Goal: Task Accomplishment & Management: Use online tool/utility

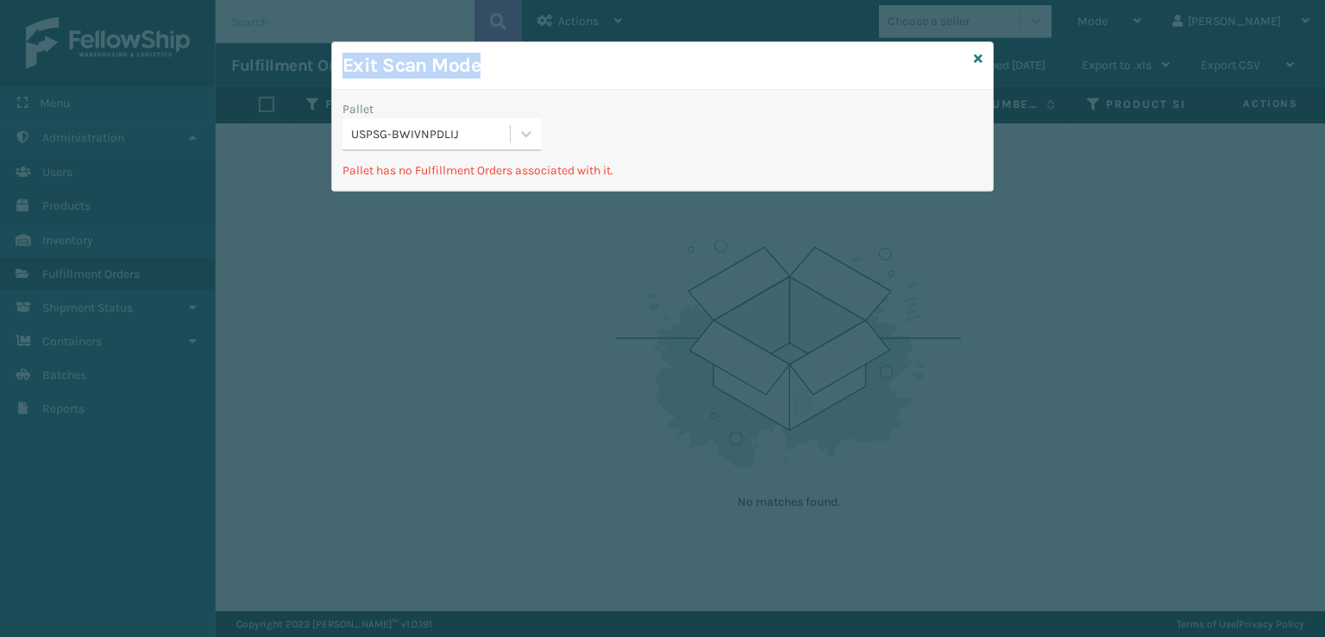
drag, startPoint x: 0, startPoint y: 0, endPoint x: 997, endPoint y: 387, distance: 1069.3
click at [993, 398] on div "Exit Scan Mode Pallet USPSG-BWIVNPDLIJ Pallet has no Fulfillment Orders associa…" at bounding box center [662, 318] width 1325 height 637
click at [981, 61] on icon at bounding box center [978, 59] width 9 height 12
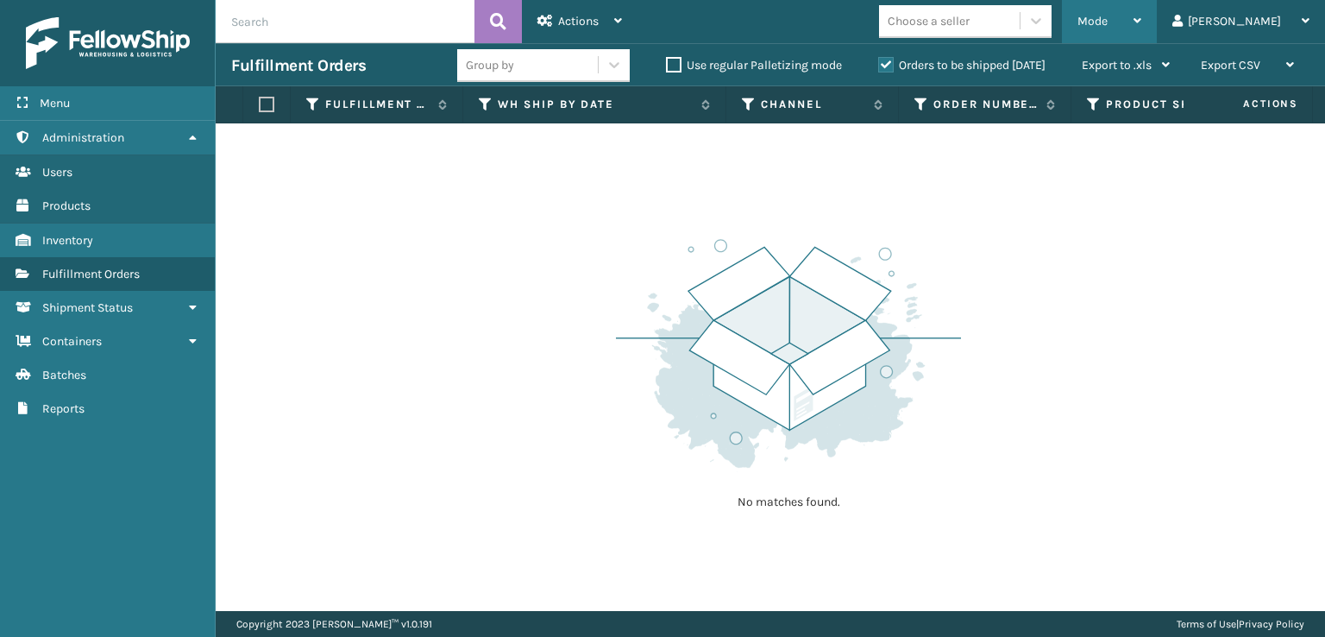
click at [1142, 29] on div "Mode" at bounding box center [1110, 21] width 64 height 43
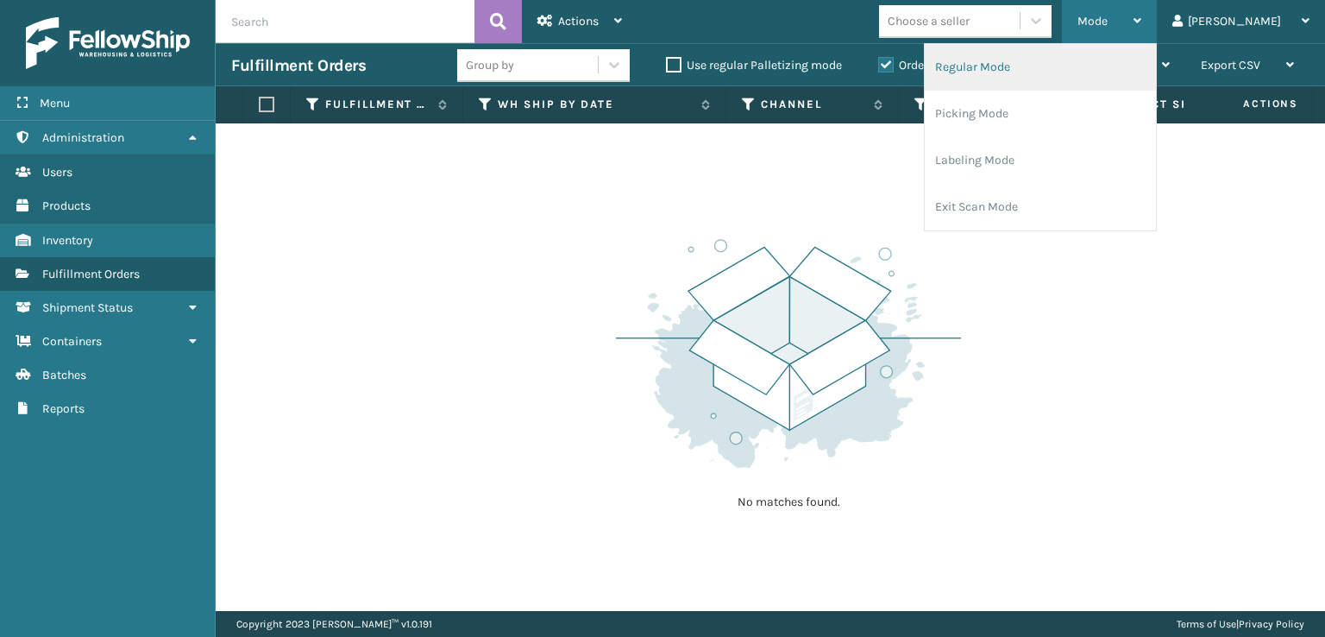
click at [1036, 55] on li "Regular Mode" at bounding box center [1040, 67] width 231 height 47
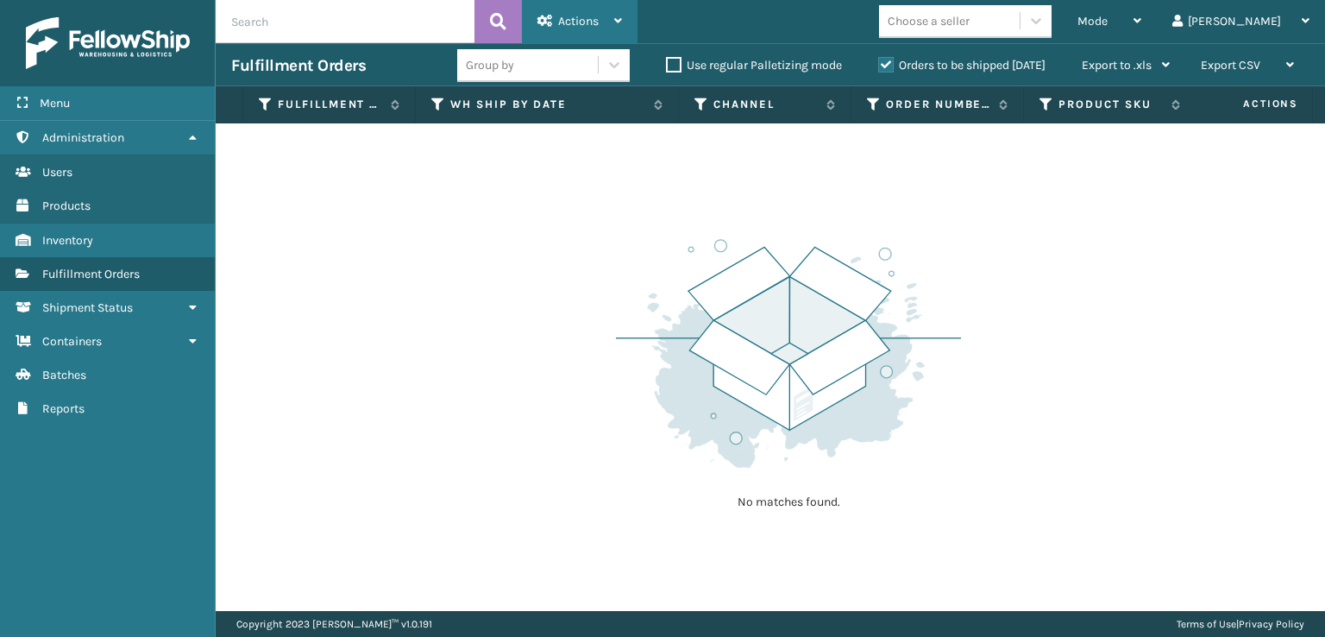
click at [588, 10] on div "Actions" at bounding box center [580, 21] width 85 height 43
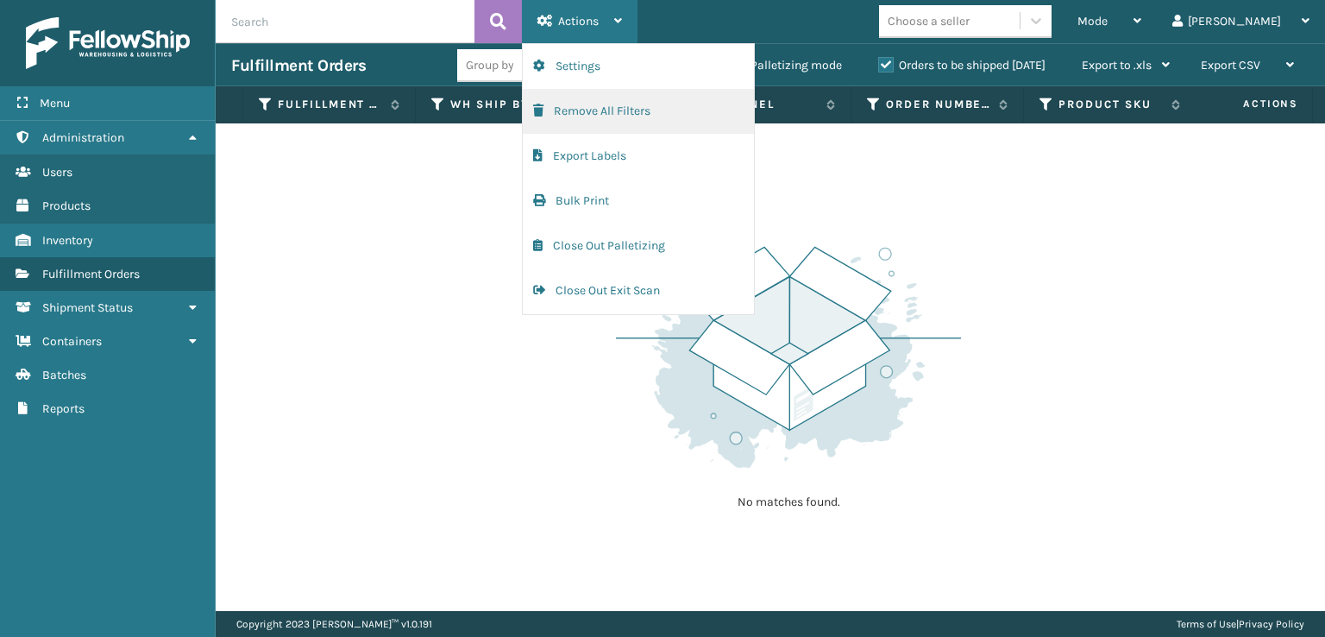
click at [542, 108] on span "button" at bounding box center [538, 110] width 10 height 12
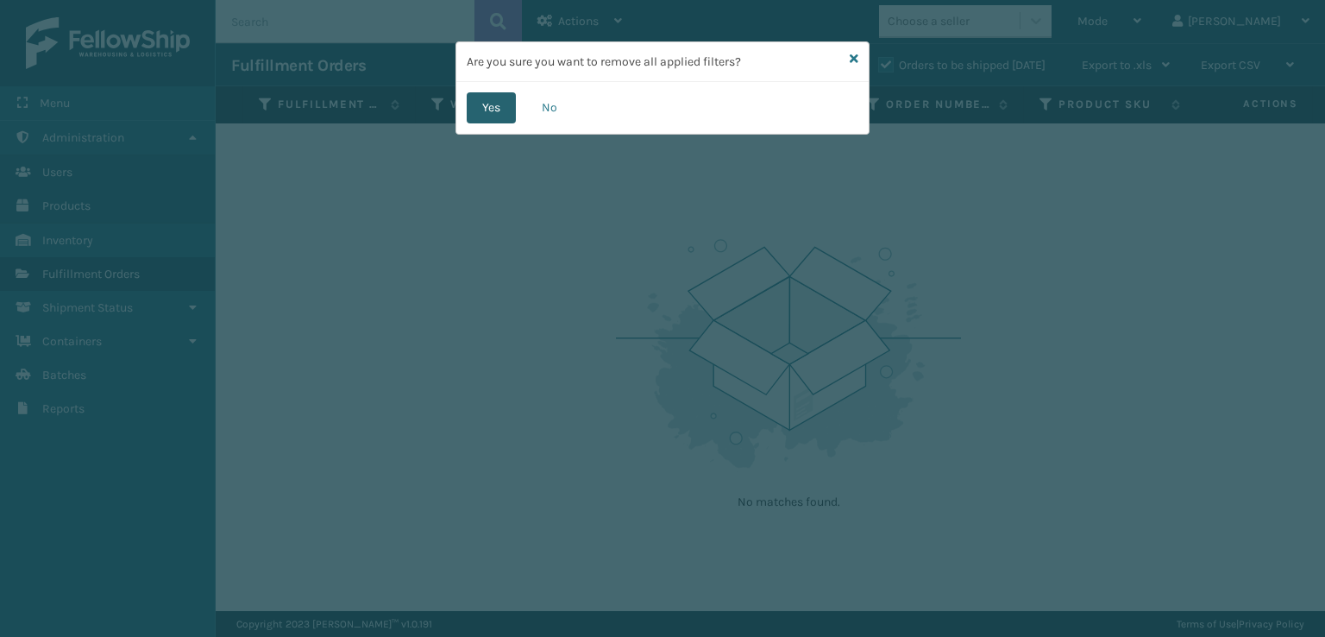
click at [476, 106] on button "Yes" at bounding box center [491, 107] width 49 height 31
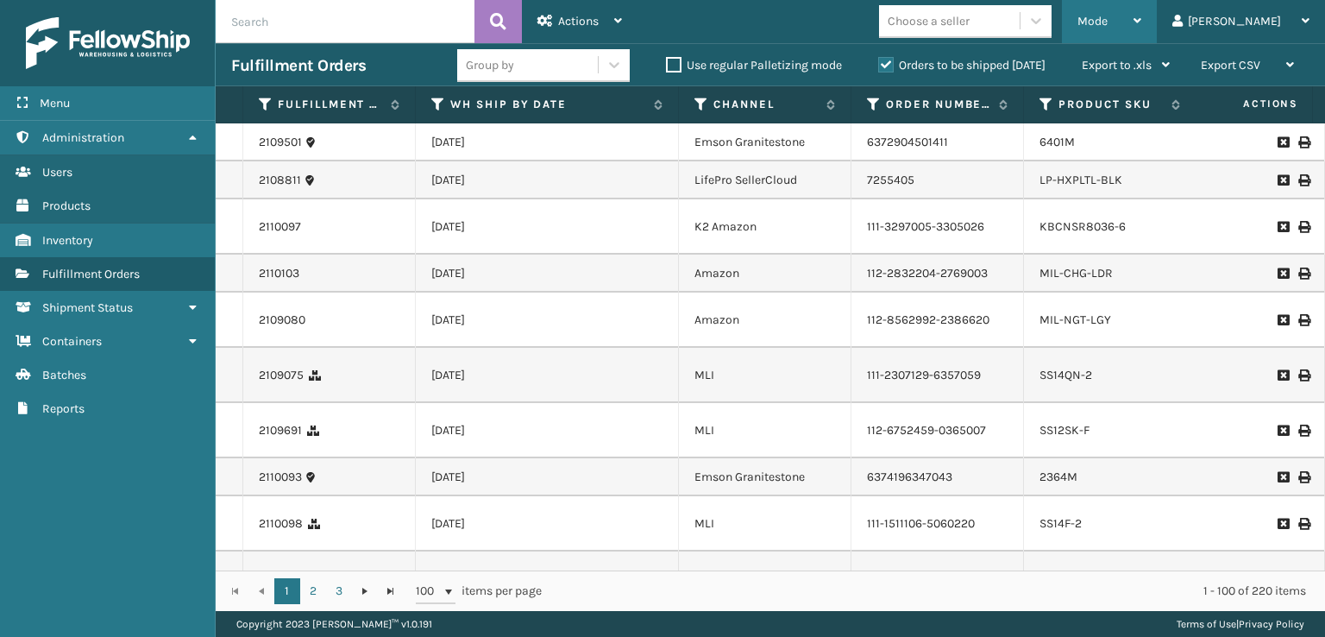
drag, startPoint x: 1143, startPoint y: 27, endPoint x: 1095, endPoint y: 63, distance: 59.7
click at [1140, 28] on div "Mode Regular Mode Picking Mode Labeling Mode Exit Scan Mode" at bounding box center [1109, 21] width 95 height 43
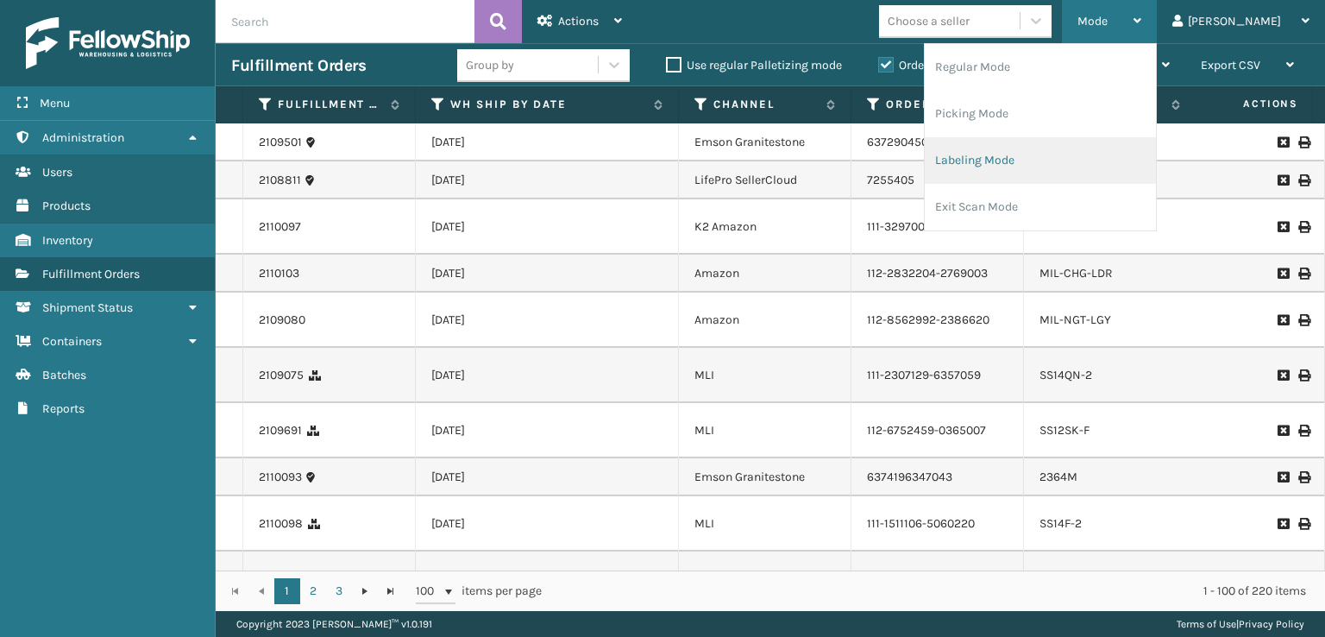
click at [1034, 167] on li "Labeling Mode" at bounding box center [1040, 160] width 231 height 47
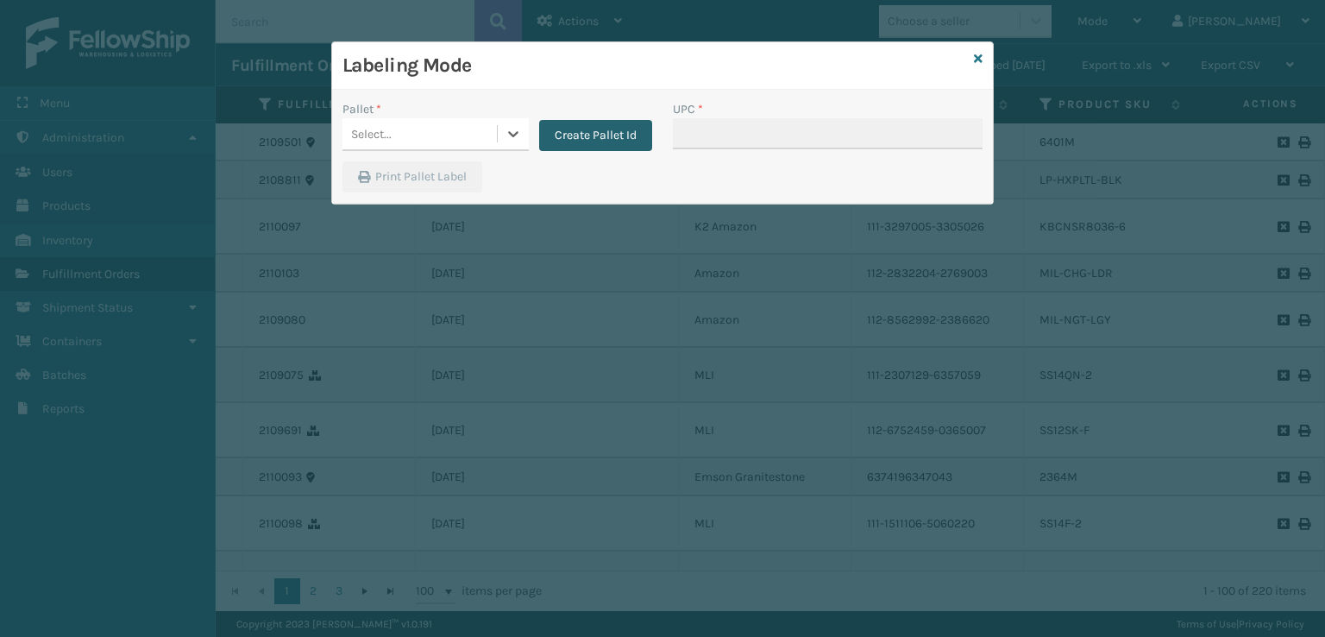
click at [571, 125] on button "Create Pallet Id" at bounding box center [595, 135] width 113 height 31
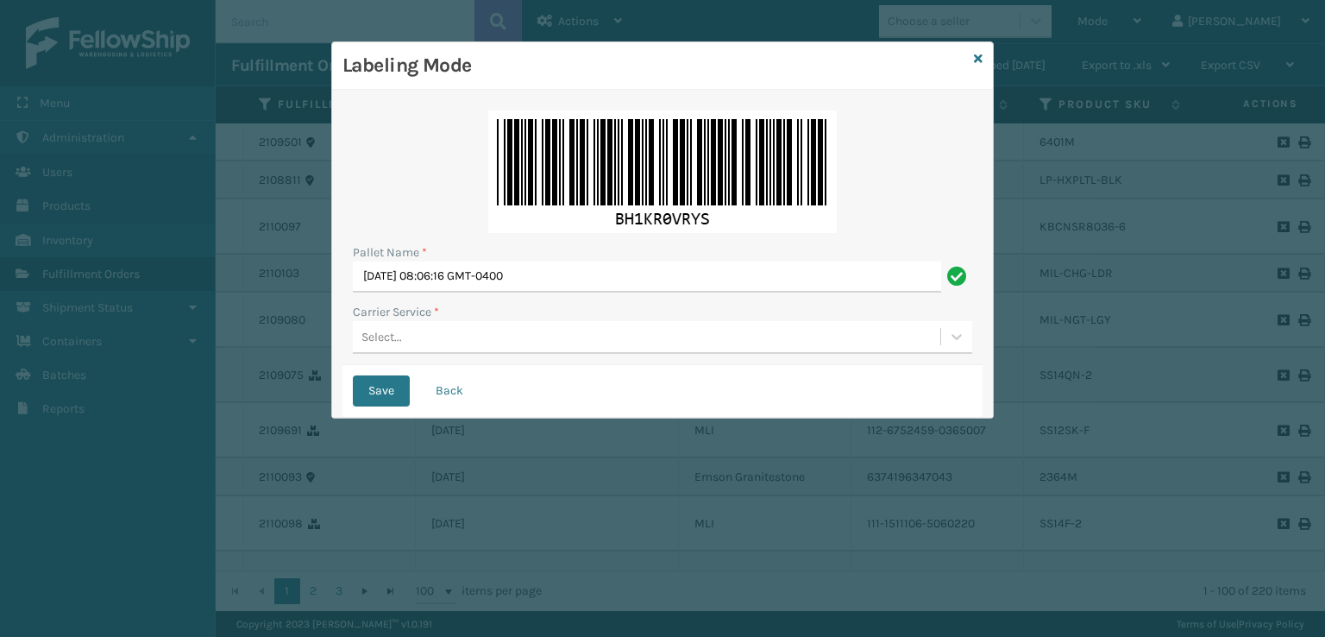
click at [490, 326] on div "Select..." at bounding box center [647, 337] width 588 height 28
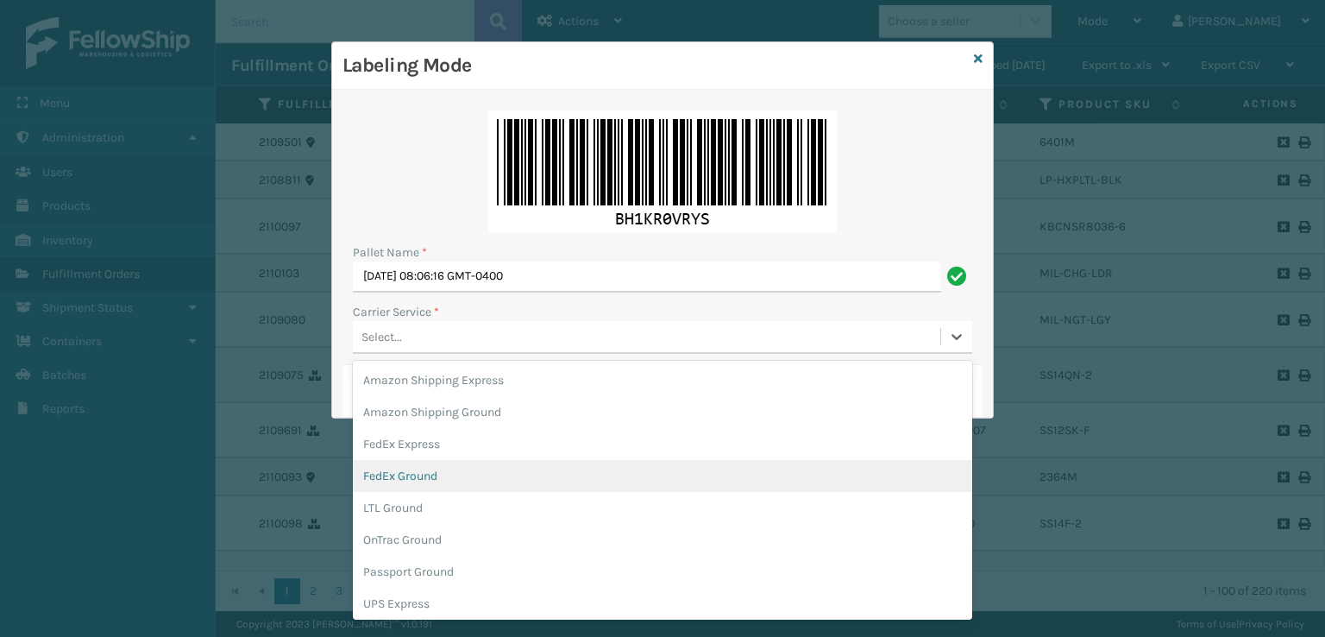
click at [398, 477] on div "FedEx Ground" at bounding box center [663, 476] width 620 height 32
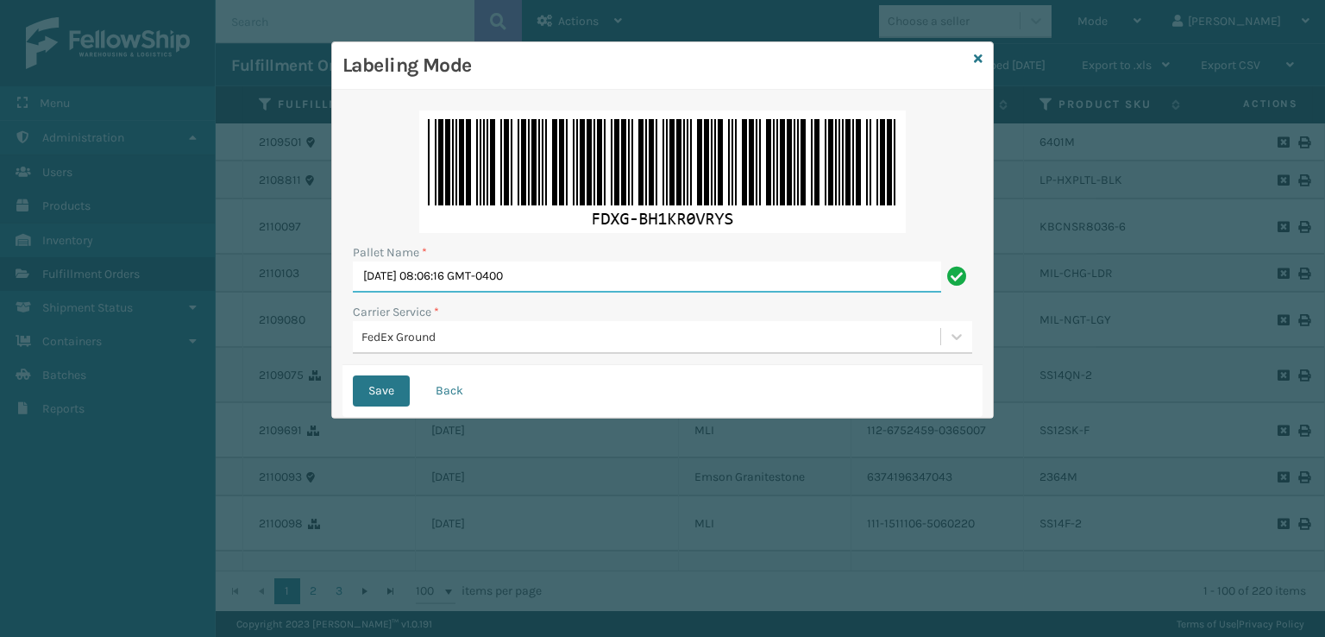
drag, startPoint x: 601, startPoint y: 282, endPoint x: 0, endPoint y: 357, distance: 605.3
click at [0, 354] on div "Labeling Mode Pallet Name * [DATE] 08:06:16 GMT-0400 Carrier Service * FedEx Gr…" at bounding box center [662, 318] width 1325 height 637
click at [353, 375] on button "Save" at bounding box center [381, 390] width 57 height 31
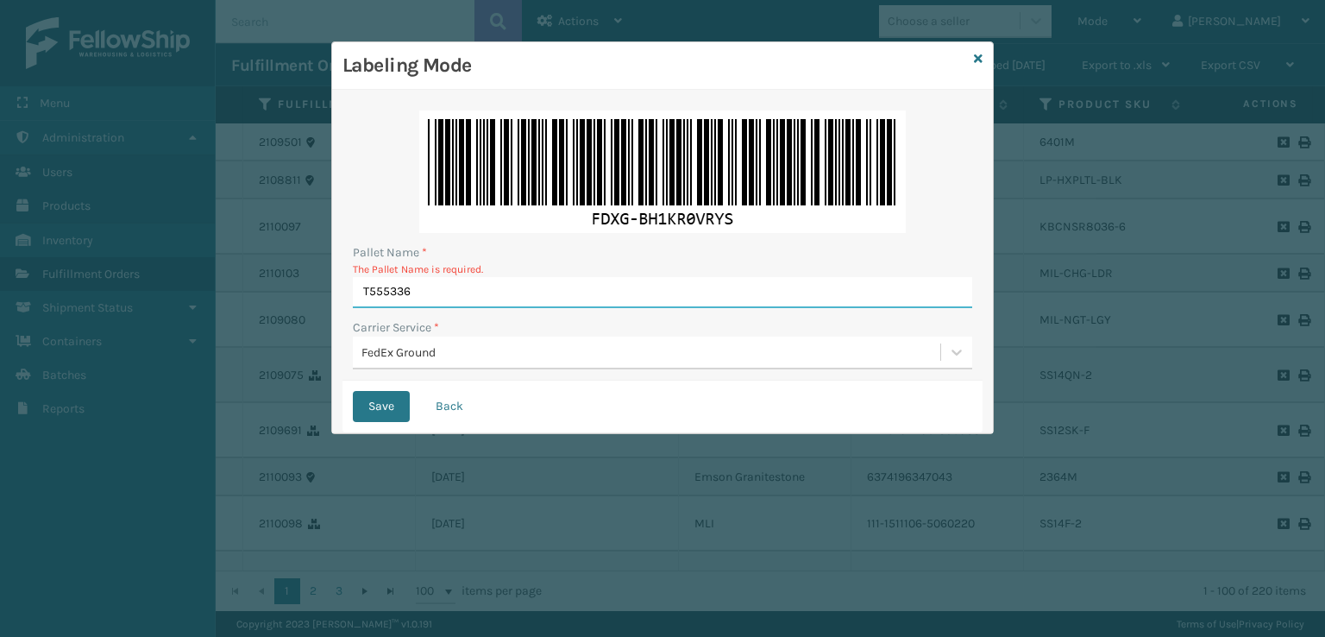
type input "T555336"
click at [353, 391] on button "Save" at bounding box center [381, 406] width 57 height 31
